Goal: Task Accomplishment & Management: Manage account settings

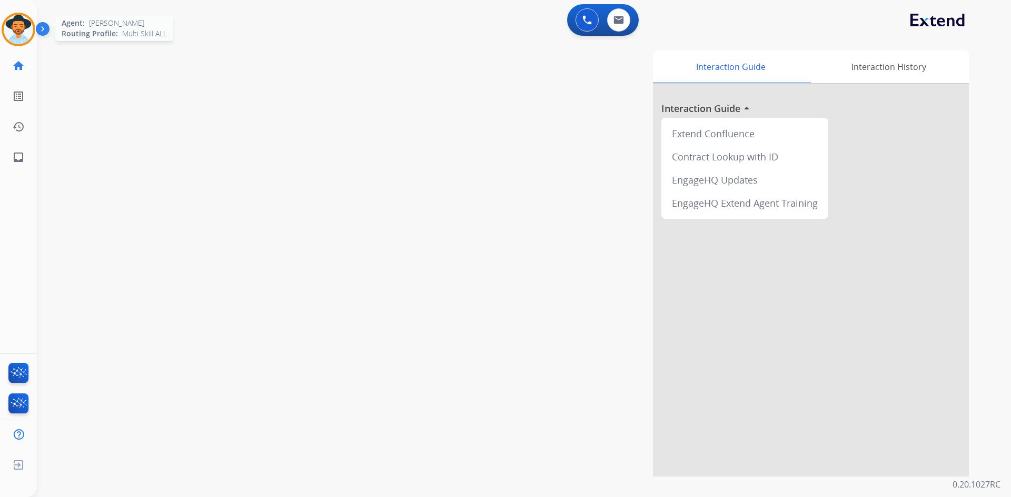
click at [15, 22] on img at bounding box center [18, 29] width 29 height 29
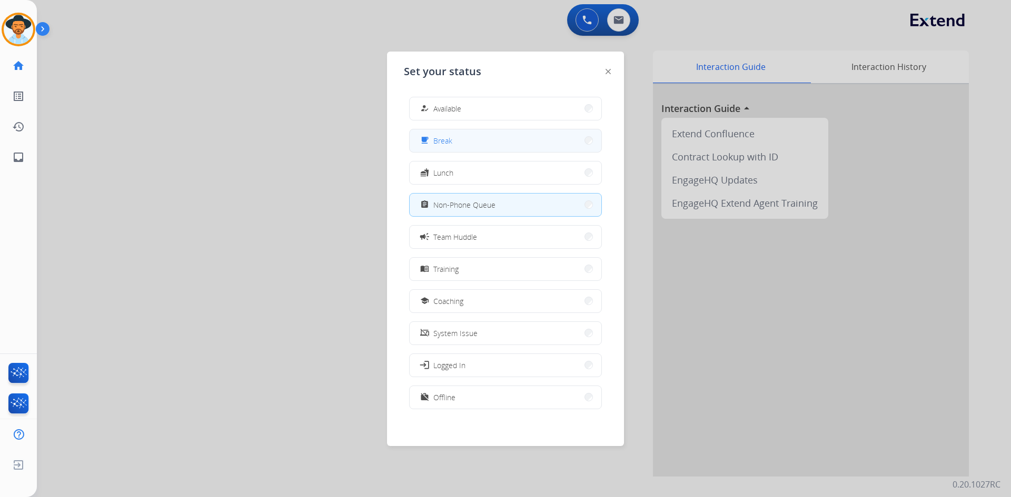
click at [462, 133] on button "free_breakfast Break" at bounding box center [505, 140] width 192 height 23
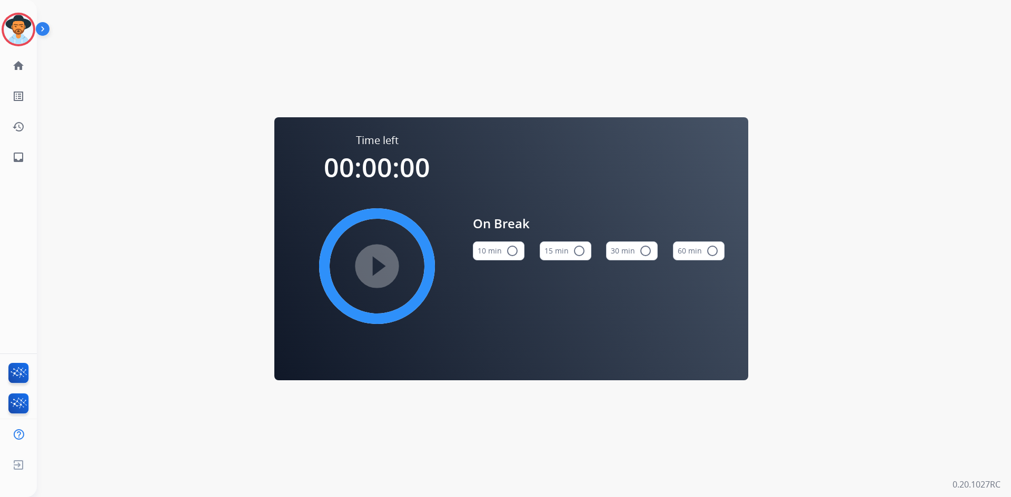
click at [574, 249] on mat-icon "radio_button_unchecked" at bounding box center [579, 251] width 13 height 13
click at [371, 268] on mat-icon "play_circle_filled" at bounding box center [377, 266] width 13 height 13
click at [14, 33] on img at bounding box center [18, 29] width 29 height 29
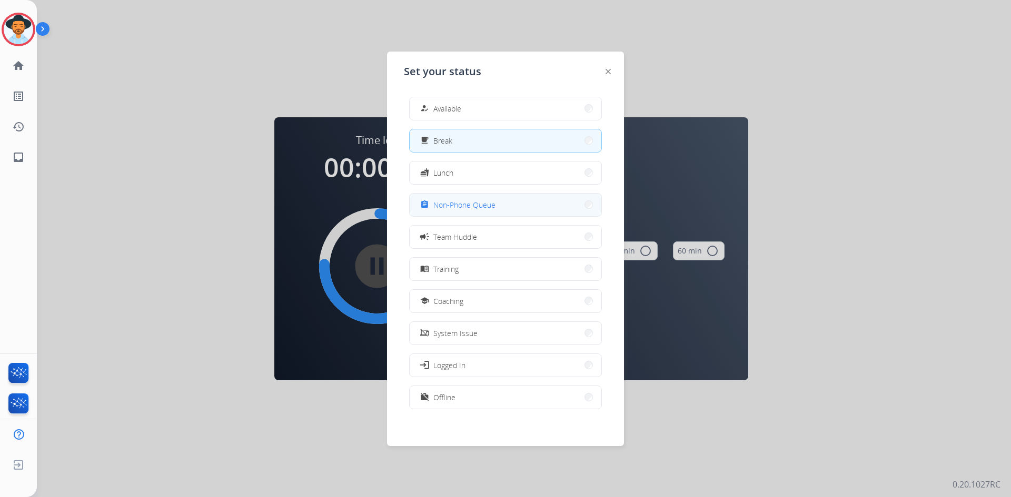
click at [487, 205] on span "Non-Phone Queue" at bounding box center [464, 204] width 62 height 11
